Goal: Find specific page/section: Find specific page/section

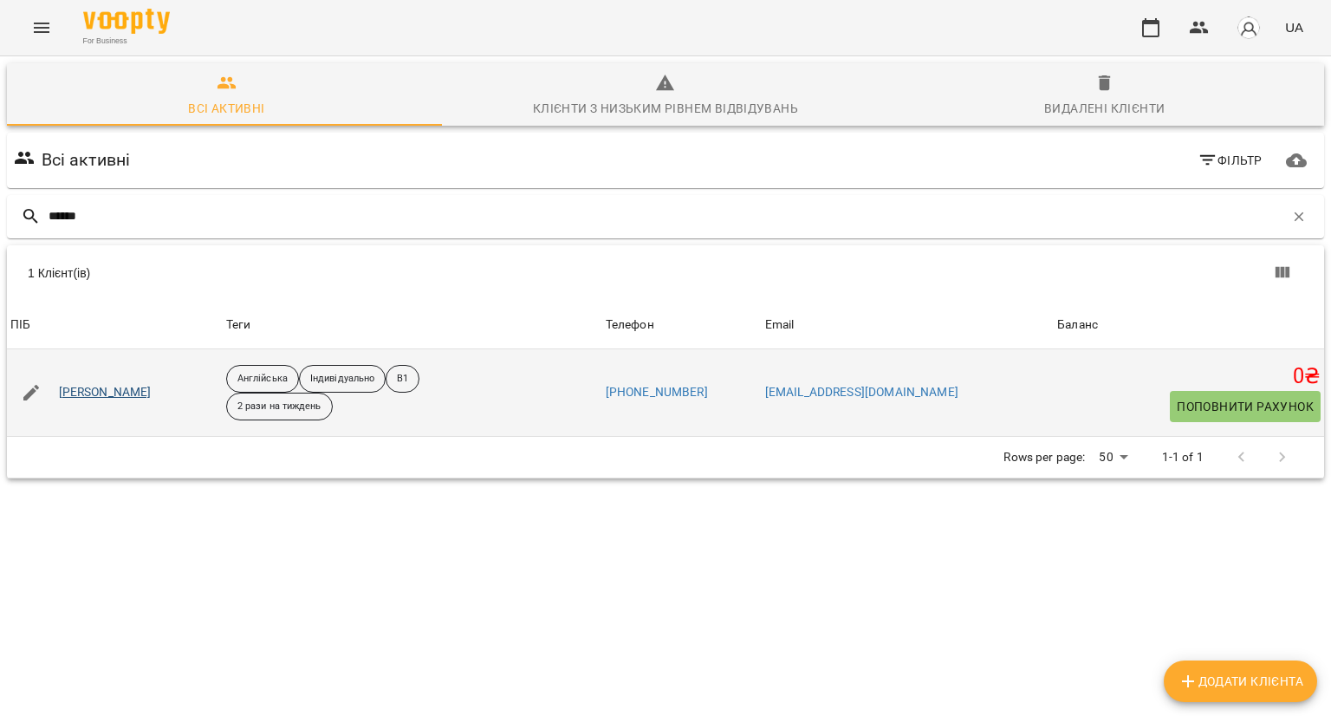
type input "******"
click at [112, 385] on link "[PERSON_NAME]" at bounding box center [105, 392] width 93 height 17
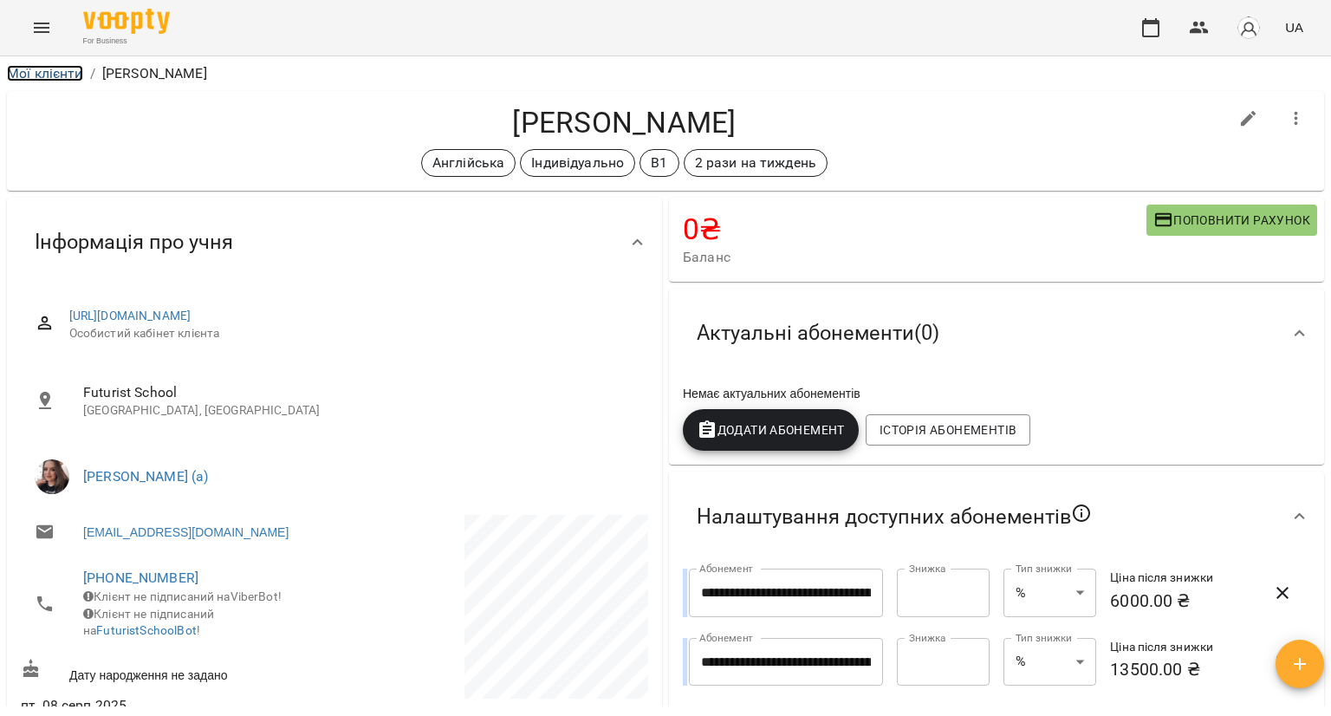
click at [62, 67] on link "Мої клієнти" at bounding box center [45, 73] width 76 height 16
